Goal: Check status: Check status

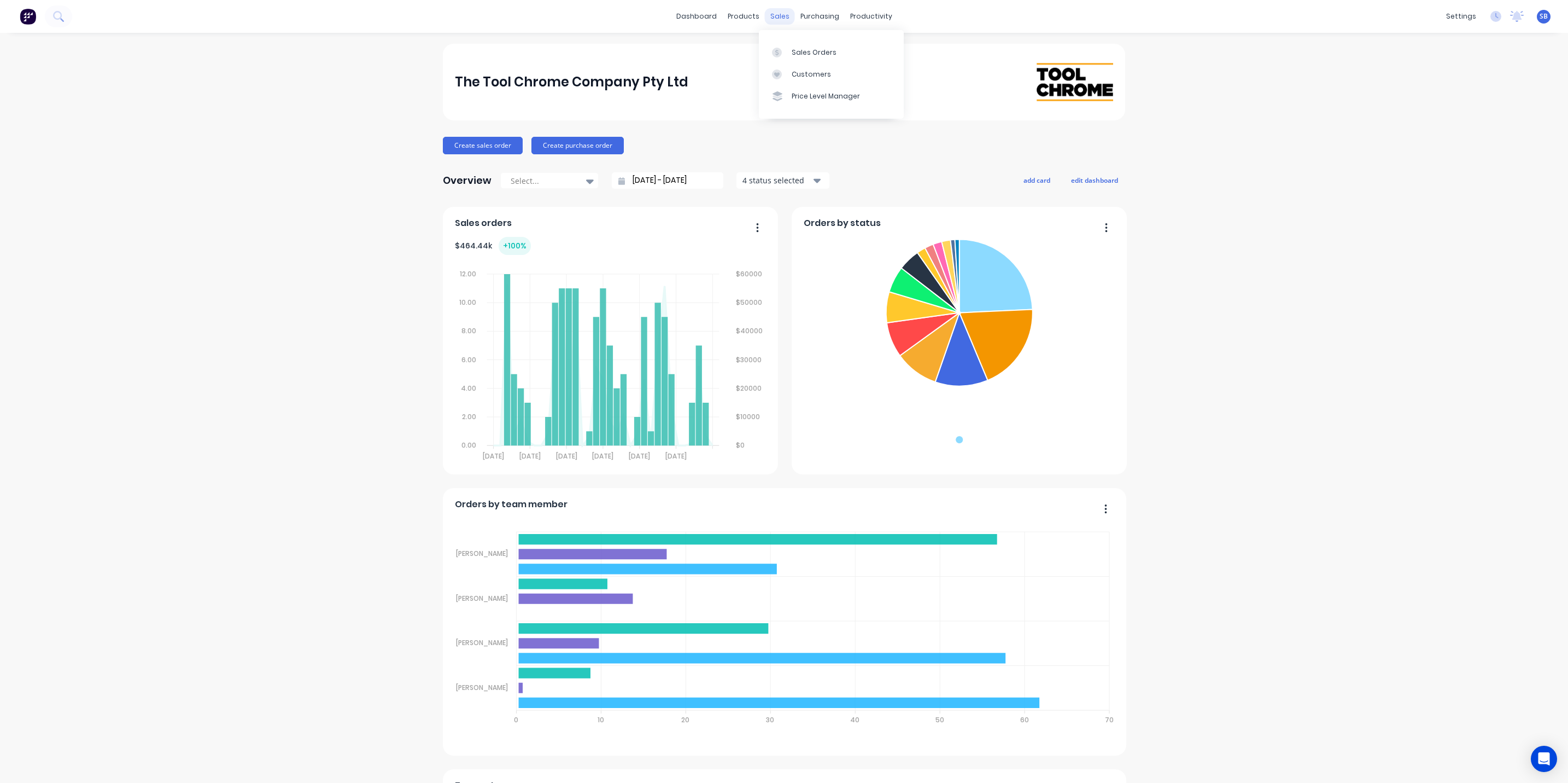
click at [774, 17] on div "sales" at bounding box center [780, 16] width 30 height 17
click at [809, 44] on link "Sales Orders" at bounding box center [831, 52] width 145 height 22
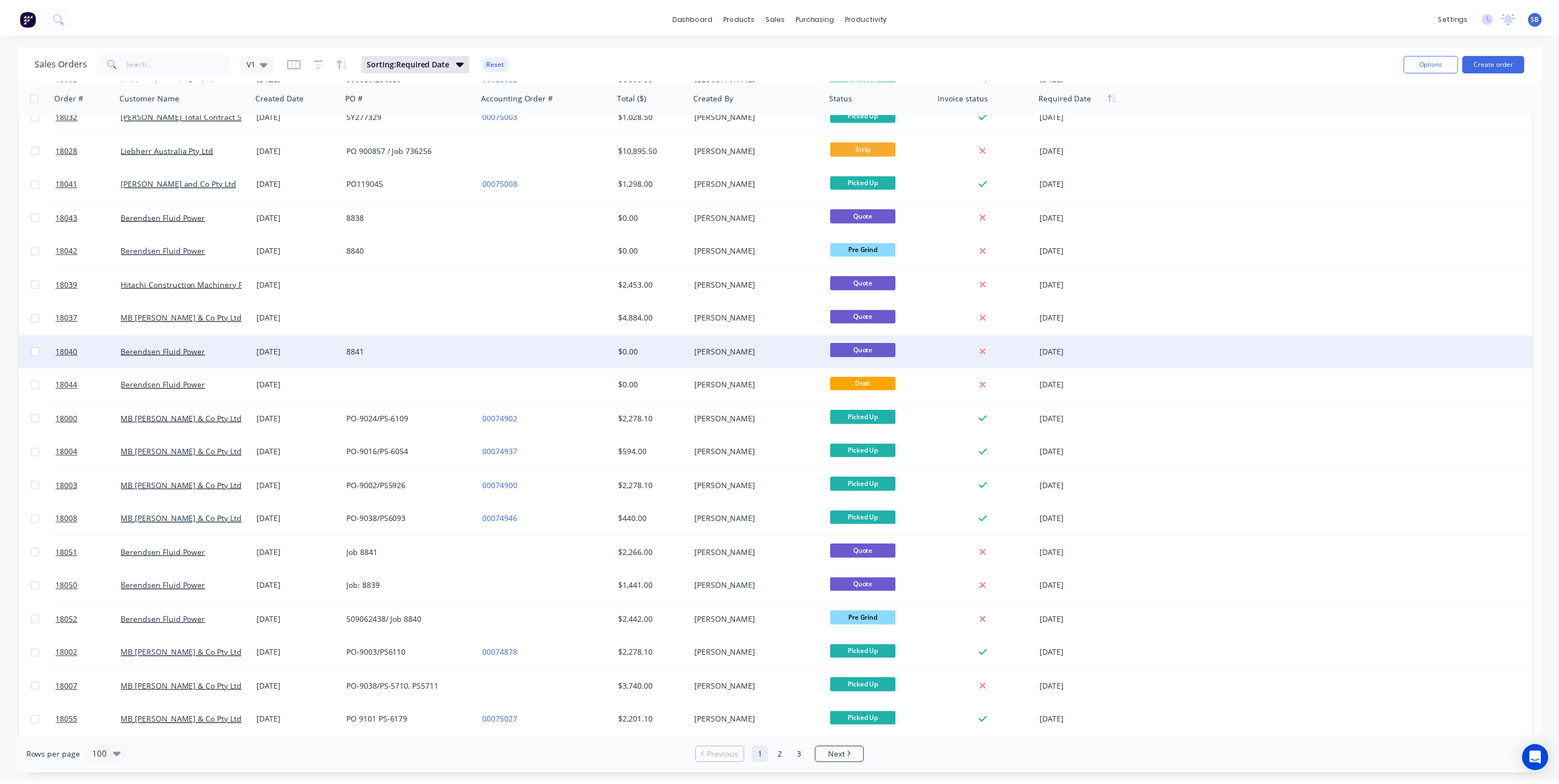
scroll to position [247, 0]
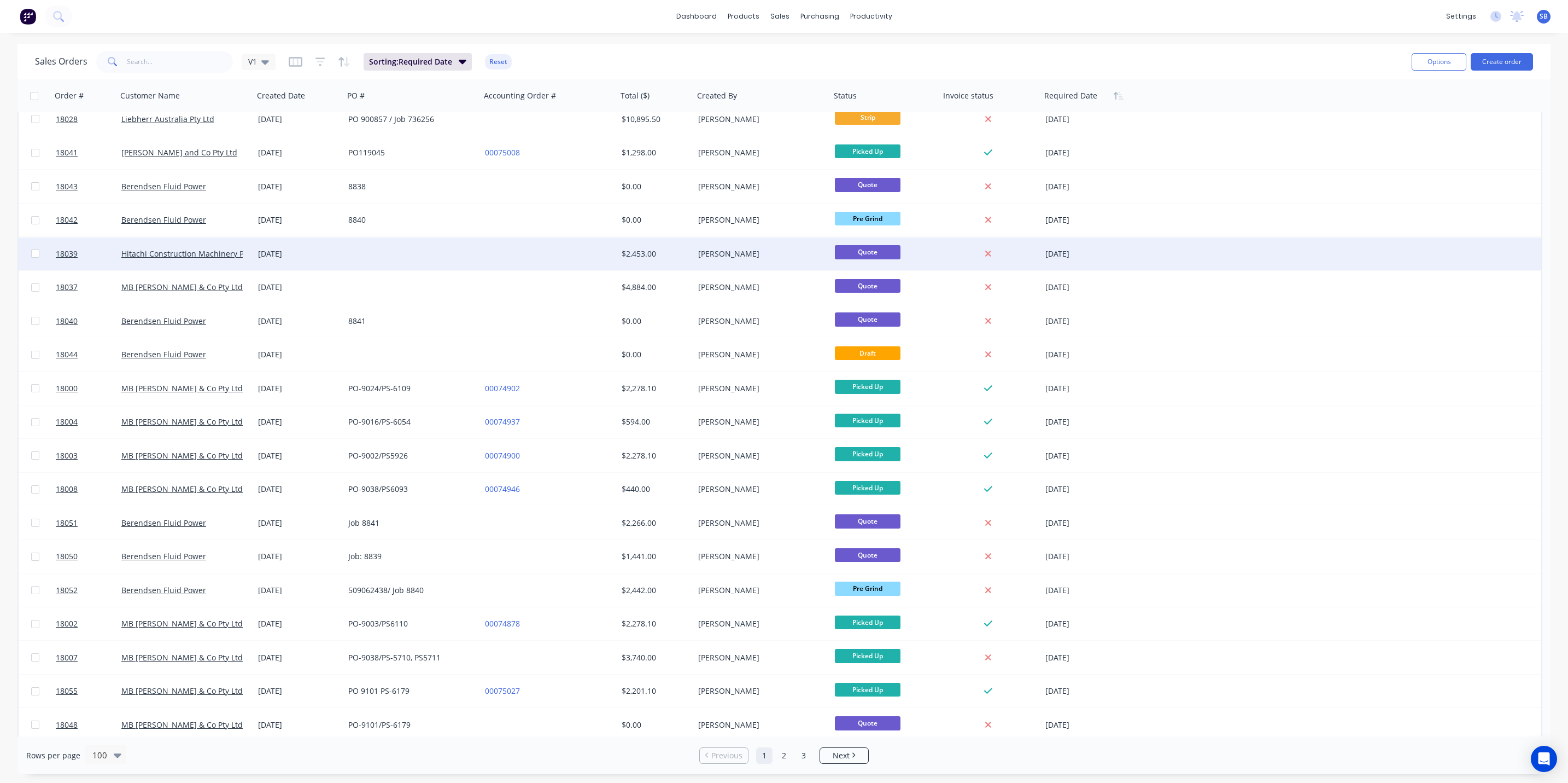
click at [879, 250] on span "Quote" at bounding box center [867, 252] width 66 height 14
click at [720, 252] on div "[PERSON_NAME]" at bounding box center [759, 254] width 122 height 11
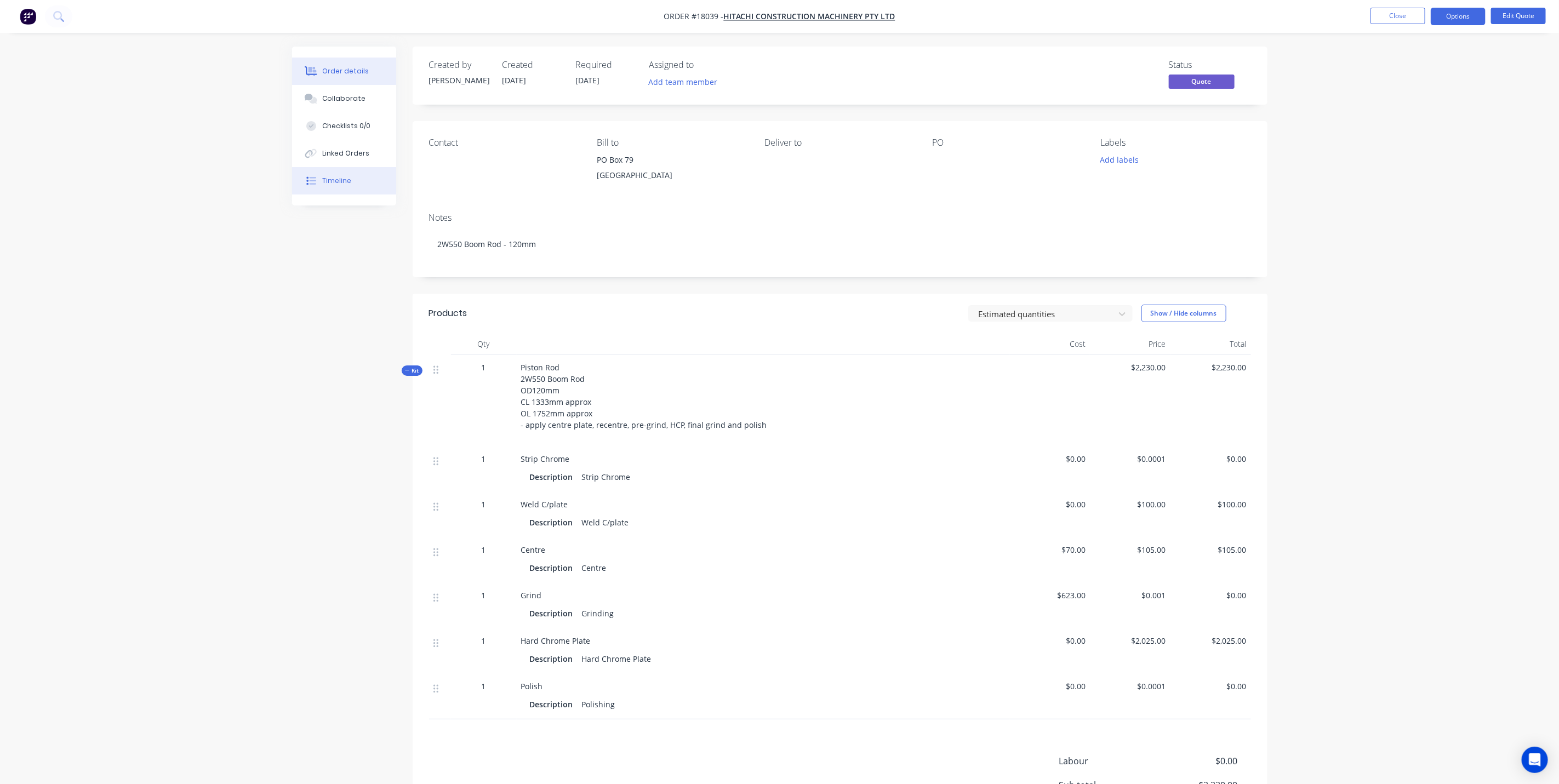
click at [347, 178] on div "Timeline" at bounding box center [337, 181] width 29 height 10
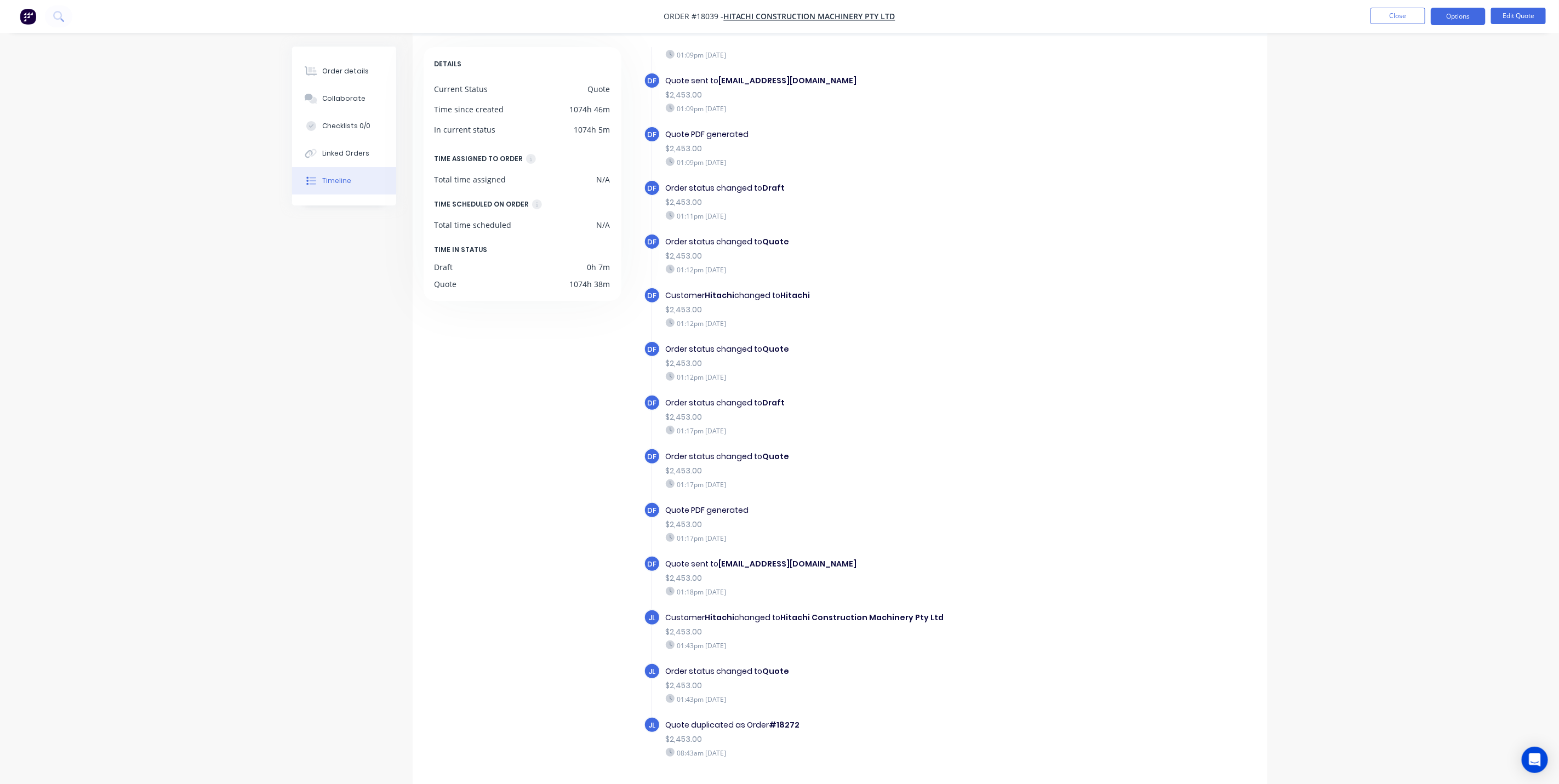
scroll to position [70, 0]
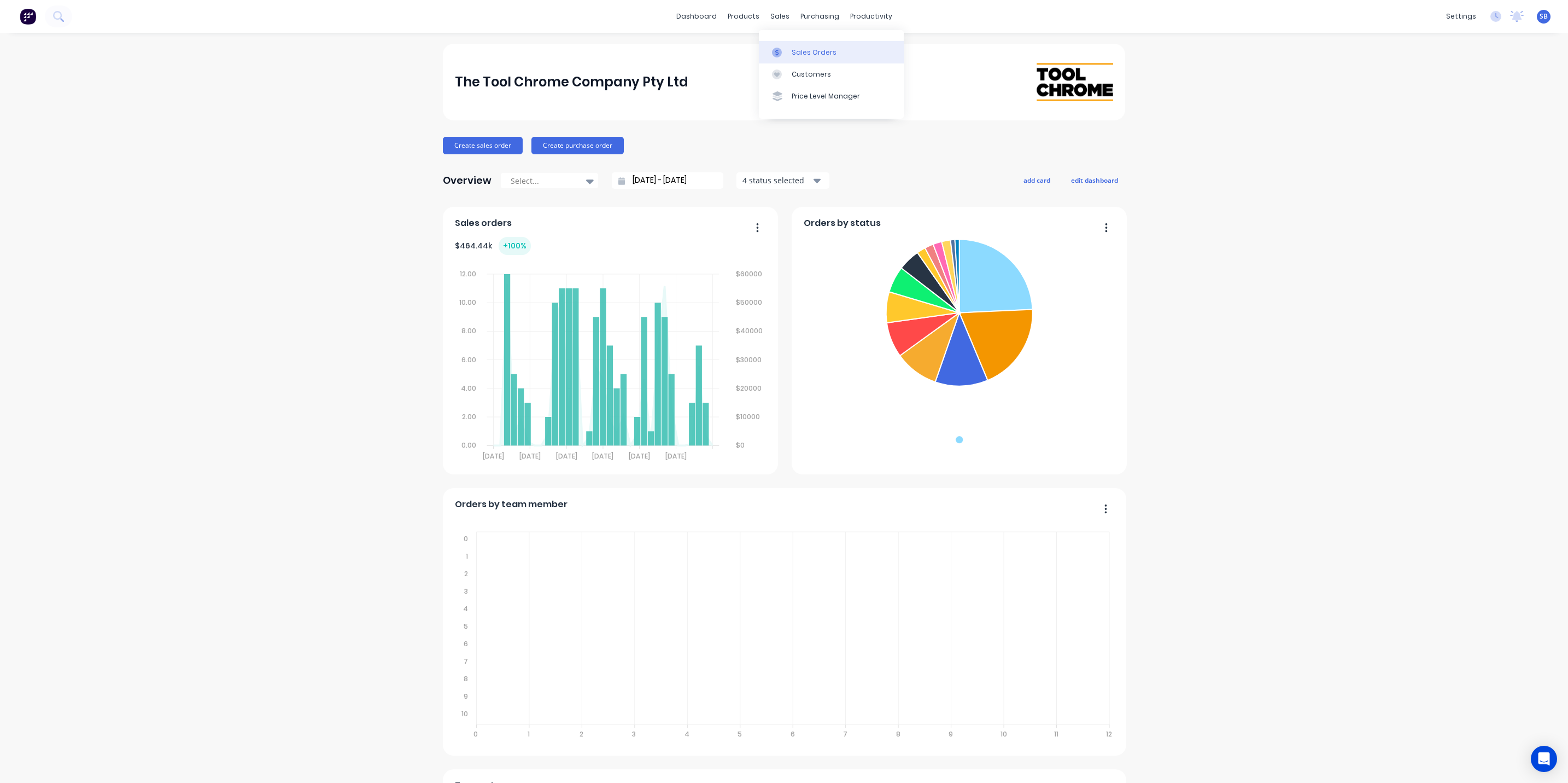
click at [812, 51] on div "Sales Orders" at bounding box center [814, 53] width 45 height 10
